Goal: Transaction & Acquisition: Purchase product/service

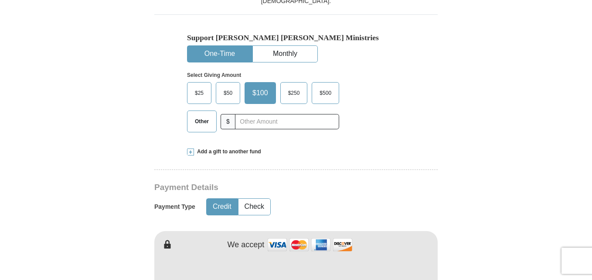
scroll to position [294, 0]
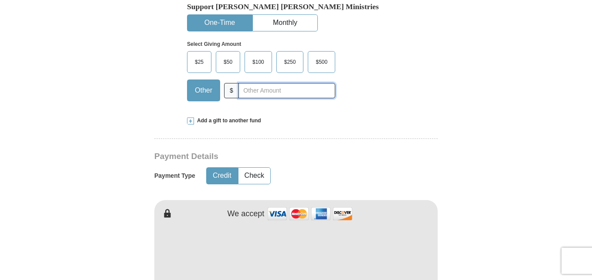
click at [274, 93] on input "text" at bounding box center [287, 90] width 97 height 15
type input "350"
drag, startPoint x: 590, startPoint y: 92, endPoint x: 594, endPoint y: 76, distance: 16.5
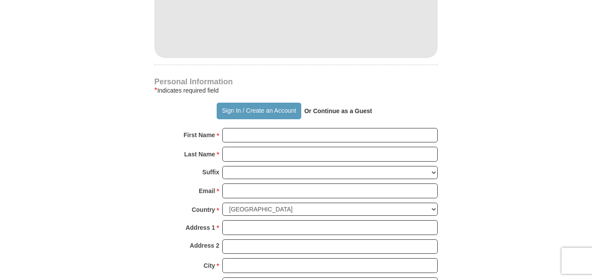
scroll to position [546, 0]
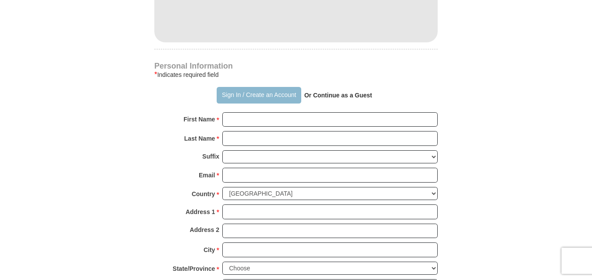
click at [252, 96] on button "Sign In / Create an Account" at bounding box center [259, 95] width 84 height 17
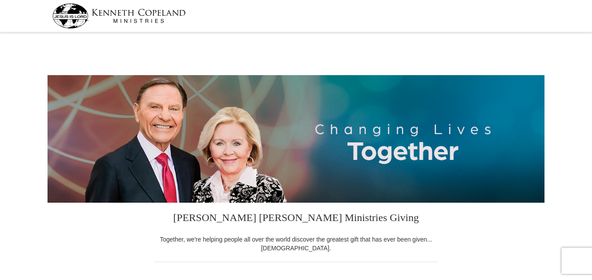
select select "SC"
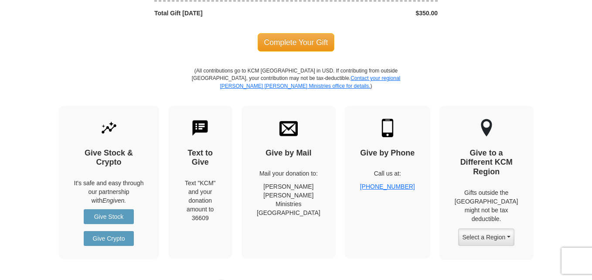
scroll to position [873, 0]
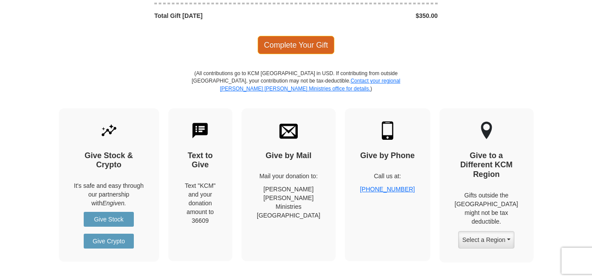
click at [308, 44] on span "Complete Your Gift" at bounding box center [296, 45] width 77 height 18
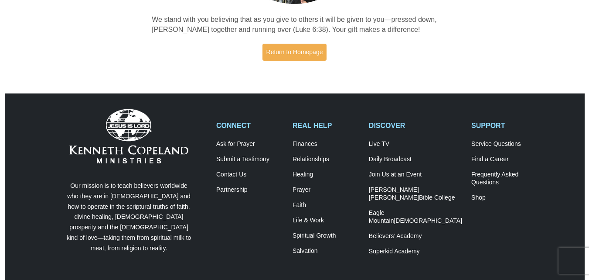
scroll to position [184, 0]
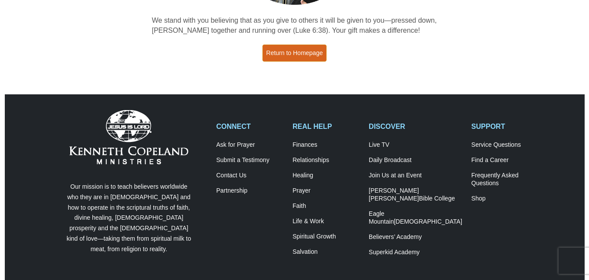
click at [292, 53] on link "Return to Homepage" at bounding box center [295, 52] width 65 height 17
